Goal: Transaction & Acquisition: Subscribe to service/newsletter

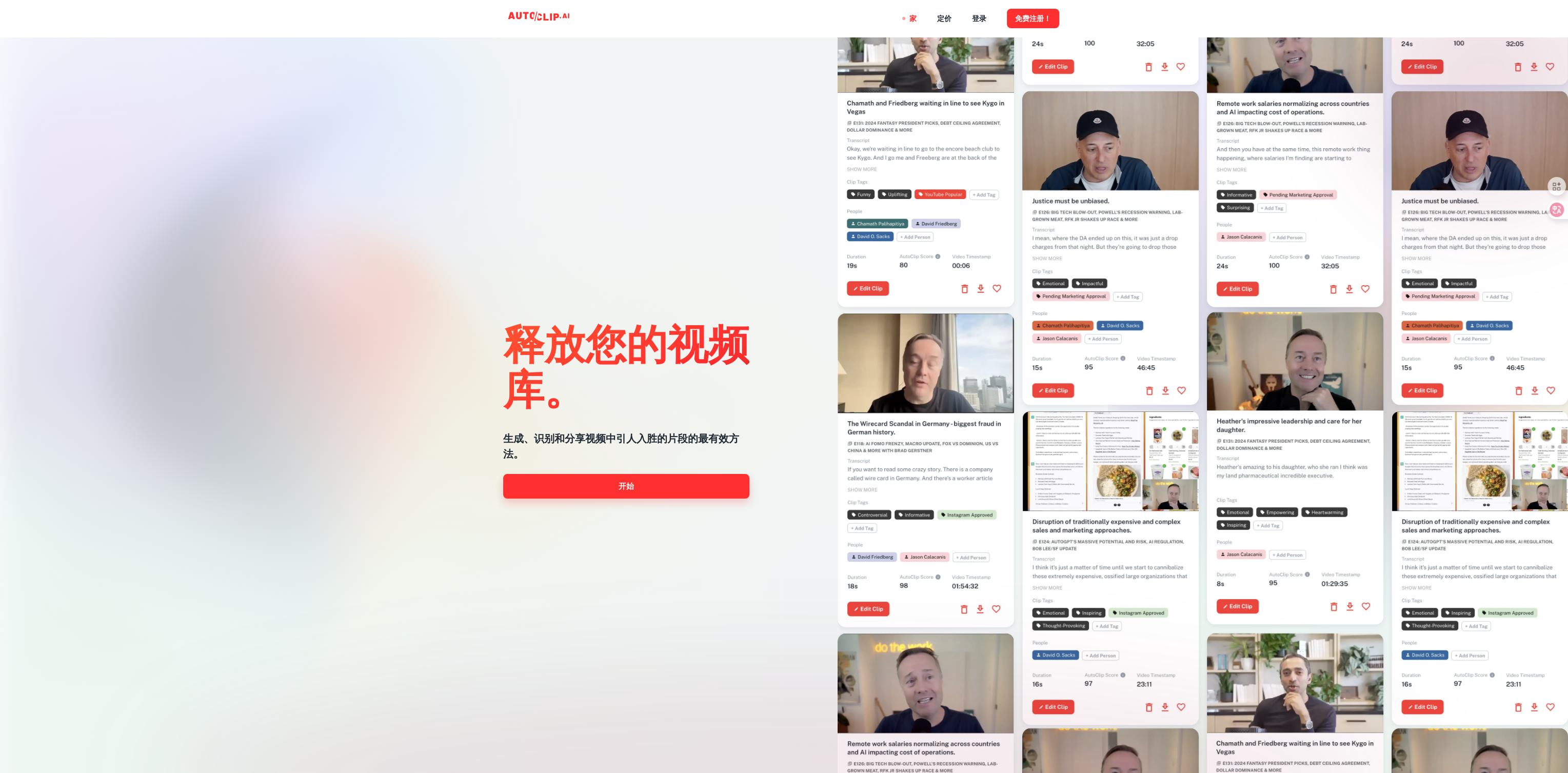
click at [635, 482] on link "开始" at bounding box center [626, 486] width 246 height 24
